Goal: Task Accomplishment & Management: Complete application form

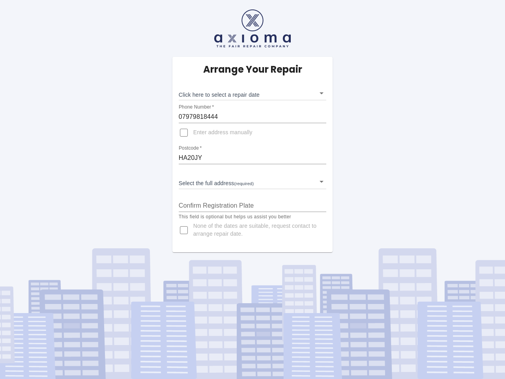
click at [252, 189] on div "Arrange Your Repair Click here to select a repair date ​ Phone Number   * 07979…" at bounding box center [252, 154] width 160 height 195
click at [252, 93] on body "Arrange Your Repair Click here to select a repair date ​ Phone Number   * 07979…" at bounding box center [252, 189] width 505 height 379
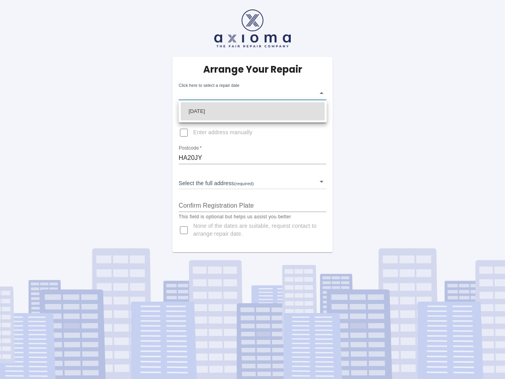
click at [252, 117] on div at bounding box center [252, 189] width 505 height 379
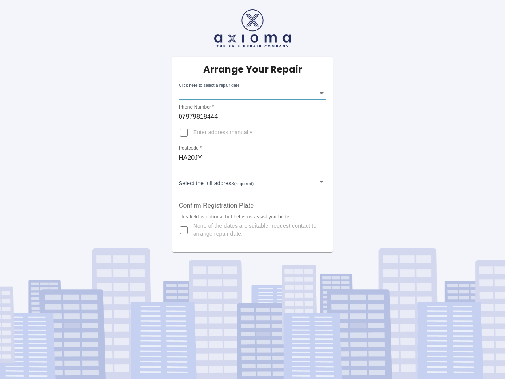
click at [184, 132] on input "Enter address manually" at bounding box center [183, 132] width 19 height 19
checkbox input "true"
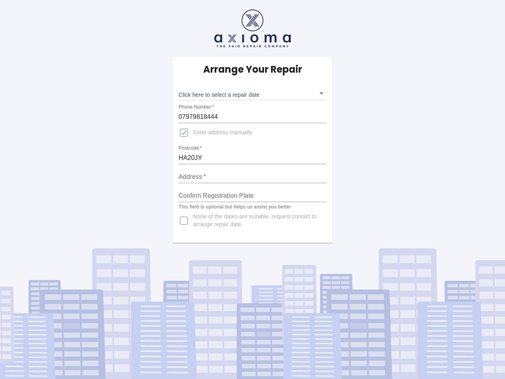
click at [252, 158] on input "HA20JY" at bounding box center [253, 157] width 148 height 13
click at [252, 181] on input "Address   *" at bounding box center [253, 176] width 148 height 13
click at [252, 205] on p "This field is optional but helps us assist you better" at bounding box center [253, 207] width 148 height 8
click at [184, 230] on input "None of the dates are suitable, request contact to arrange repair date." at bounding box center [183, 220] width 19 height 19
checkbox input "true"
